Goal: Information Seeking & Learning: Learn about a topic

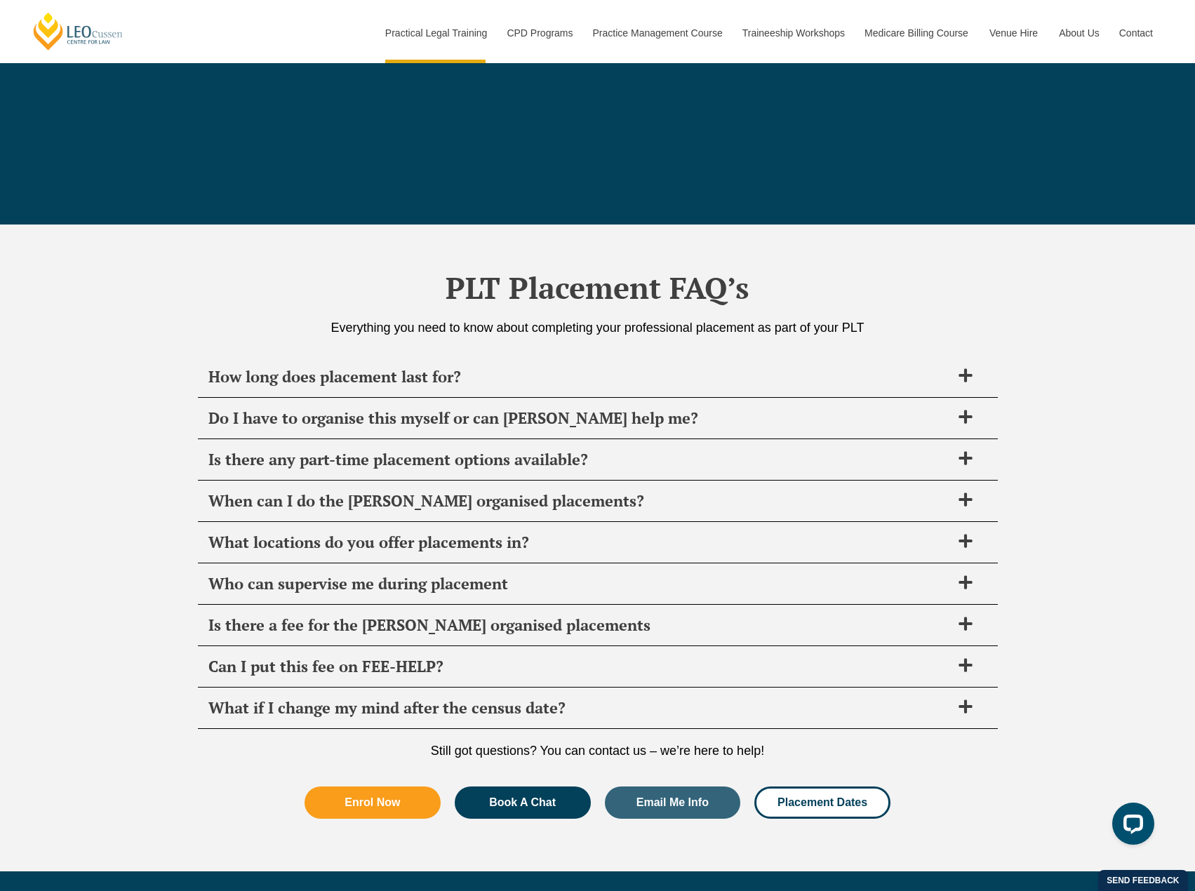
scroll to position [4772, 0]
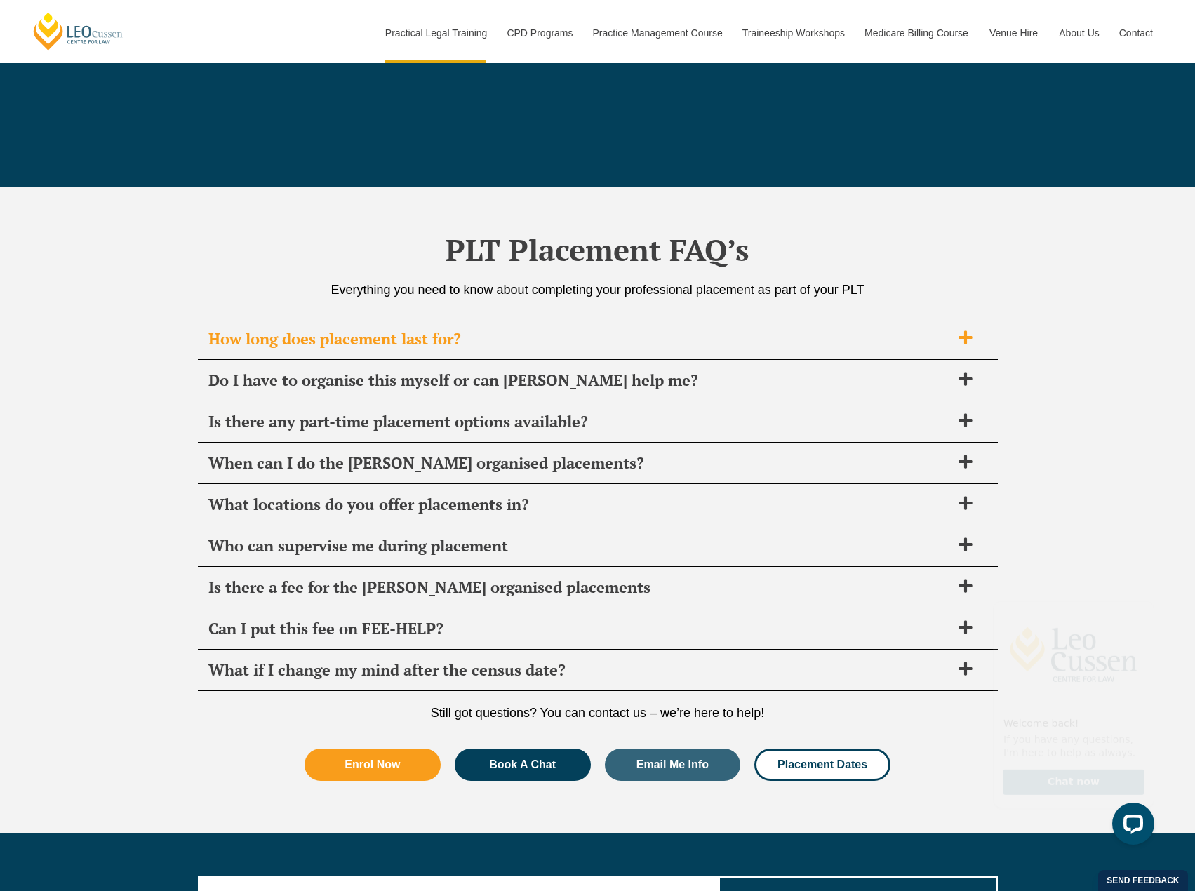
click at [595, 336] on span "How long does placement last for?" at bounding box center [579, 339] width 742 height 20
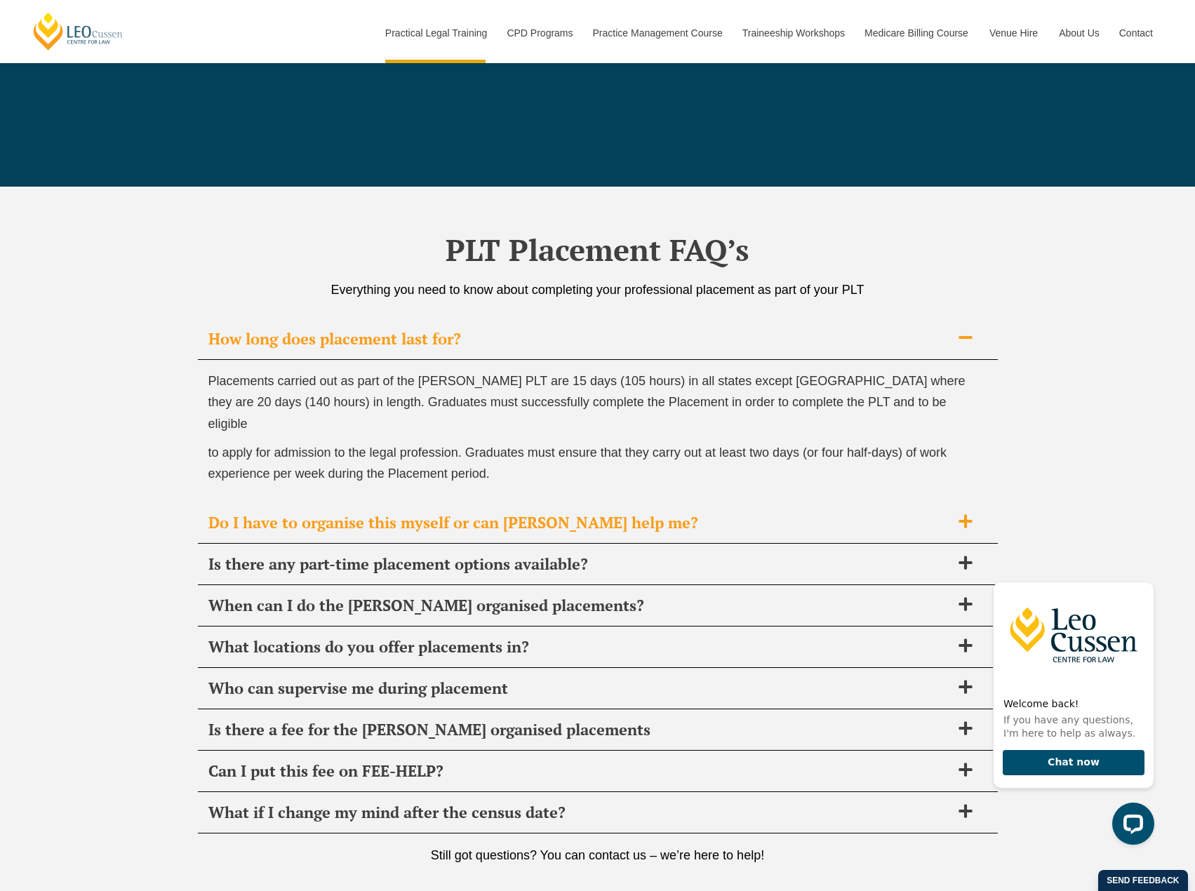
click at [700, 517] on div "Do I have to organise this myself or can Leo Cussen help me?" at bounding box center [598, 522] width 800 height 41
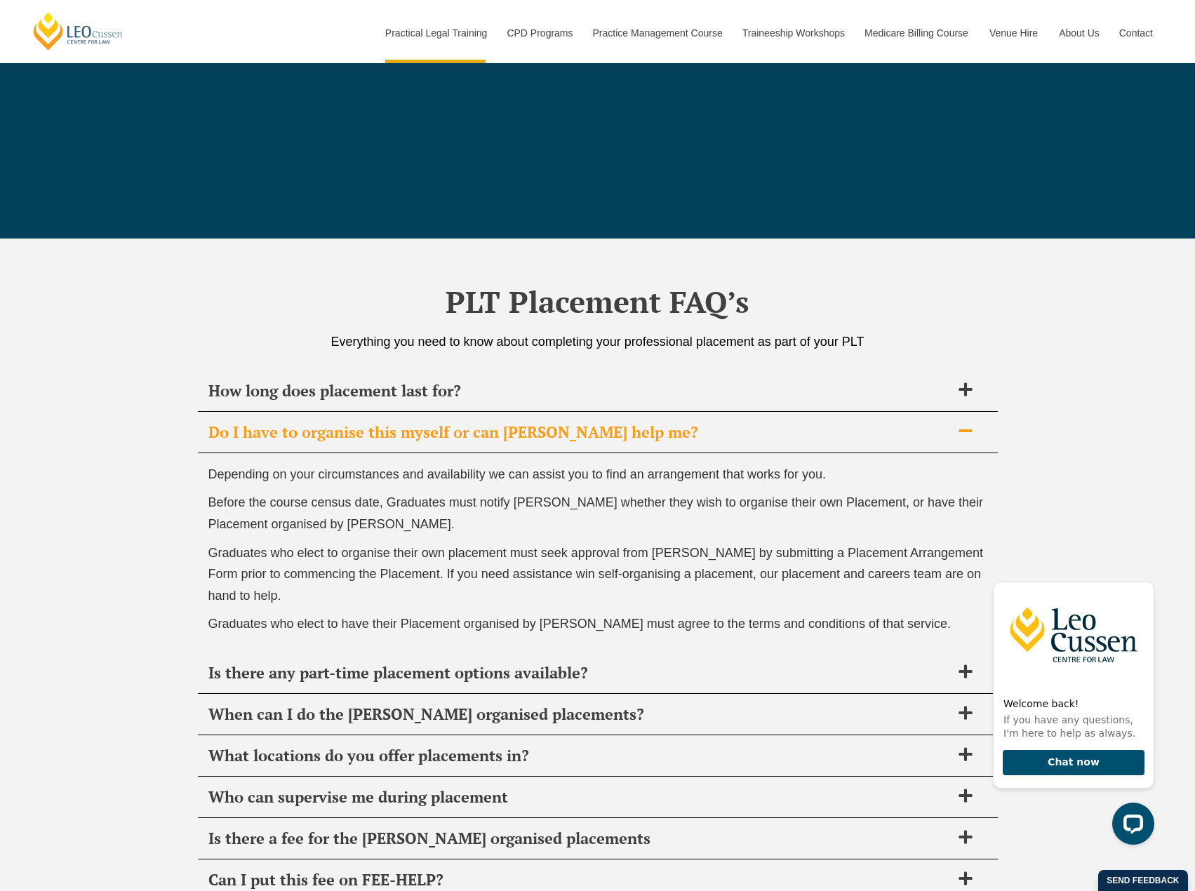
scroll to position [4491, 0]
